Goal: Find contact information: Find contact information

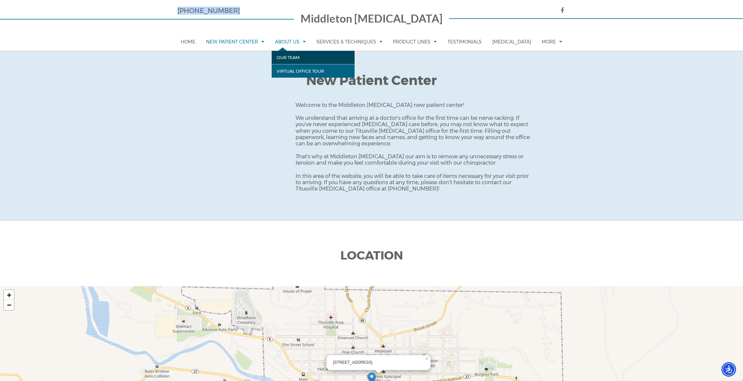
click at [294, 55] on link "Our Team" at bounding box center [313, 57] width 83 height 13
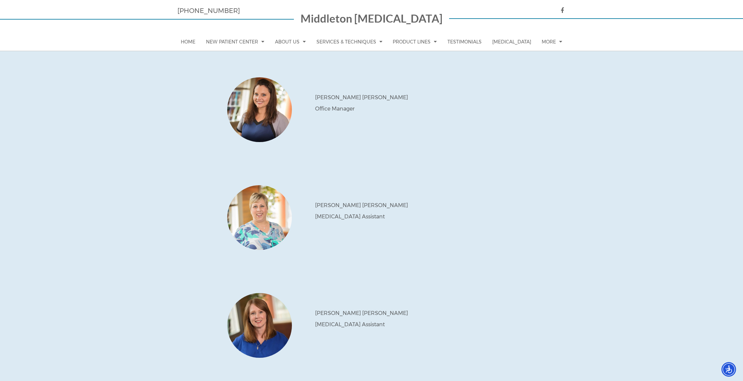
scroll to position [181, 0]
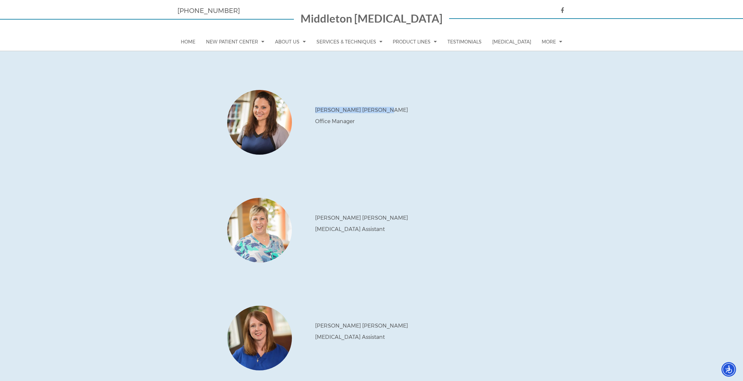
drag, startPoint x: 368, startPoint y: 109, endPoint x: 314, endPoint y: 111, distance: 53.8
click at [314, 111] on div "[PERSON_NAME] Office Manager" at bounding box center [404, 122] width 224 height 31
drag, startPoint x: 390, startPoint y: 127, endPoint x: 331, endPoint y: 111, distance: 61.2
click at [310, 110] on div "Rebecca Middleton Office Manager" at bounding box center [404, 122] width 224 height 31
copy div "Rebecca Middleton Office Manager"
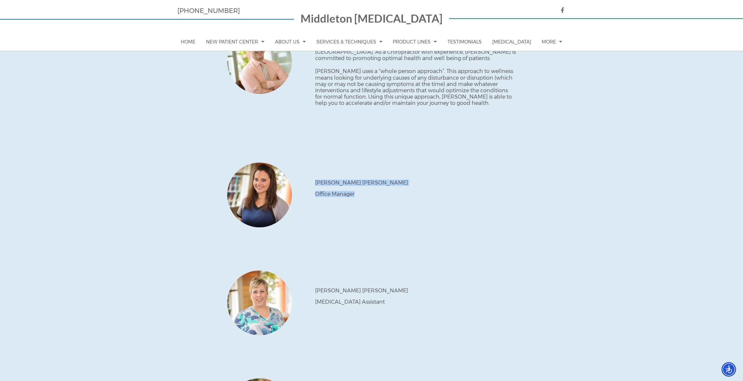
scroll to position [0, 0]
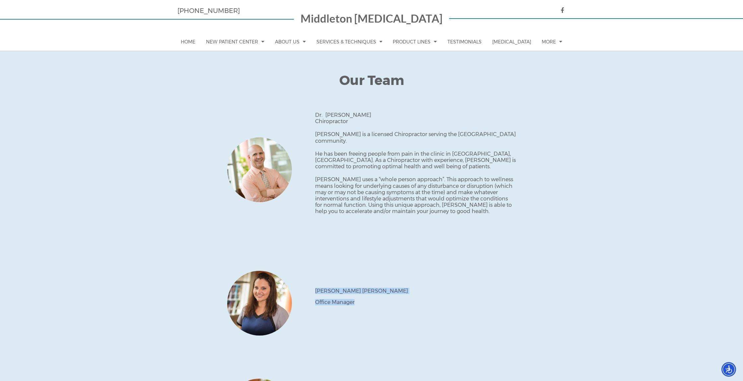
click at [347, 16] on p "Middleton [MEDICAL_DATA]" at bounding box center [372, 19] width 142 height 13
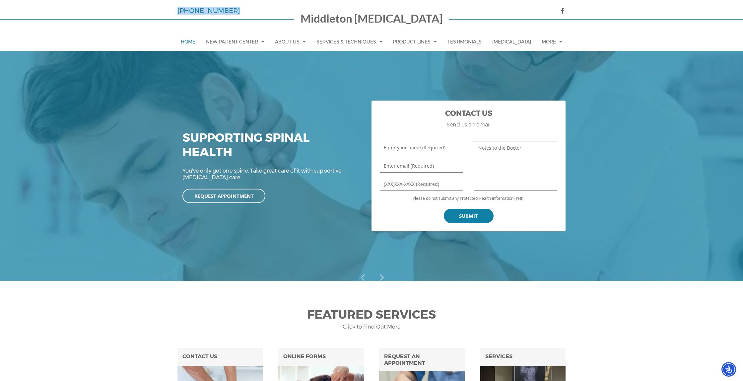
drag, startPoint x: 226, startPoint y: 7, endPoint x: 177, endPoint y: 10, distance: 48.9
click at [177, 10] on p "[PHONE_NUMBER]" at bounding box center [235, 11] width 116 height 8
copy link "[PHONE_NUMBER]"
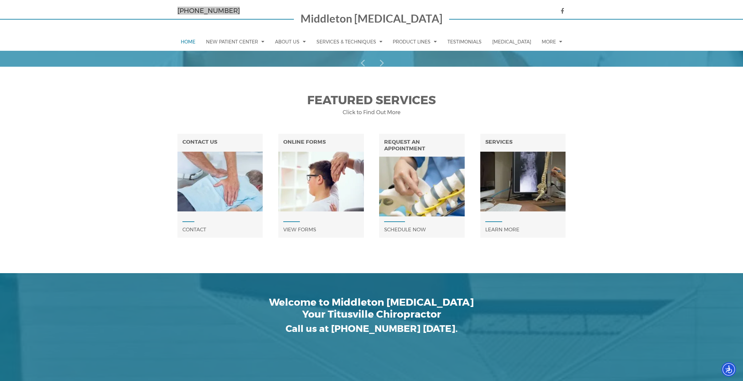
scroll to position [202, 0]
